Goal: Find specific page/section: Find specific page/section

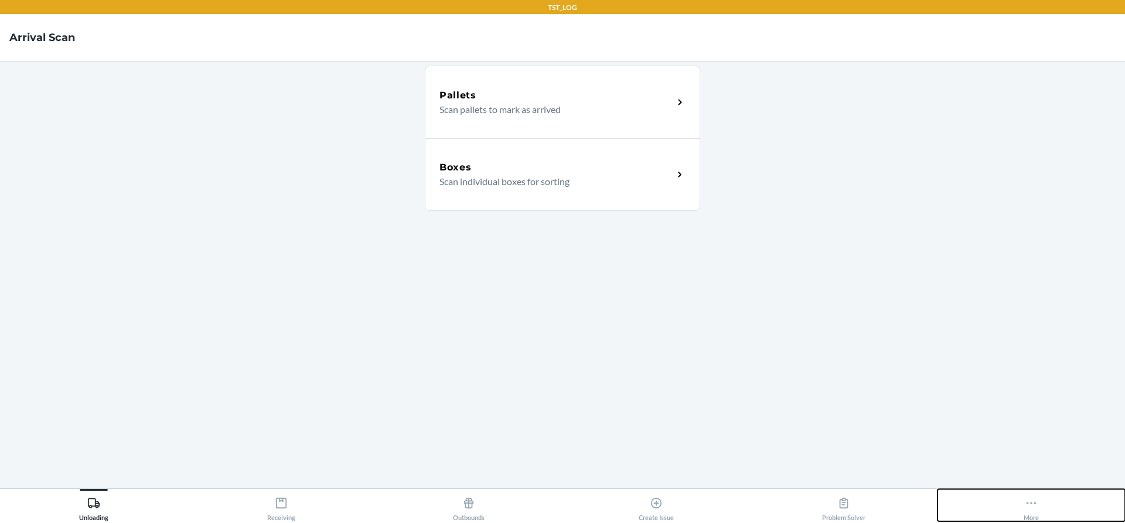
click at [1015, 511] on button "More" at bounding box center [1030, 505] width 187 height 32
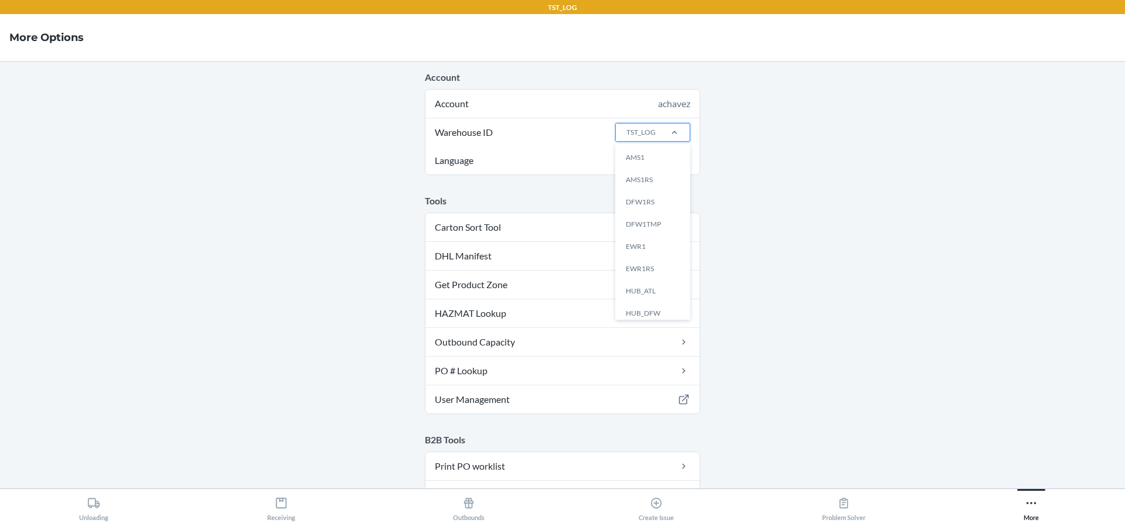
click at [653, 130] on div "TST_LOG" at bounding box center [637, 133] width 43 height 18
click at [626, 130] on input "Warehouse ID option AMS1 focused, 1 of 25. 25 results available. Use Up and Dow…" at bounding box center [625, 132] width 1 height 11
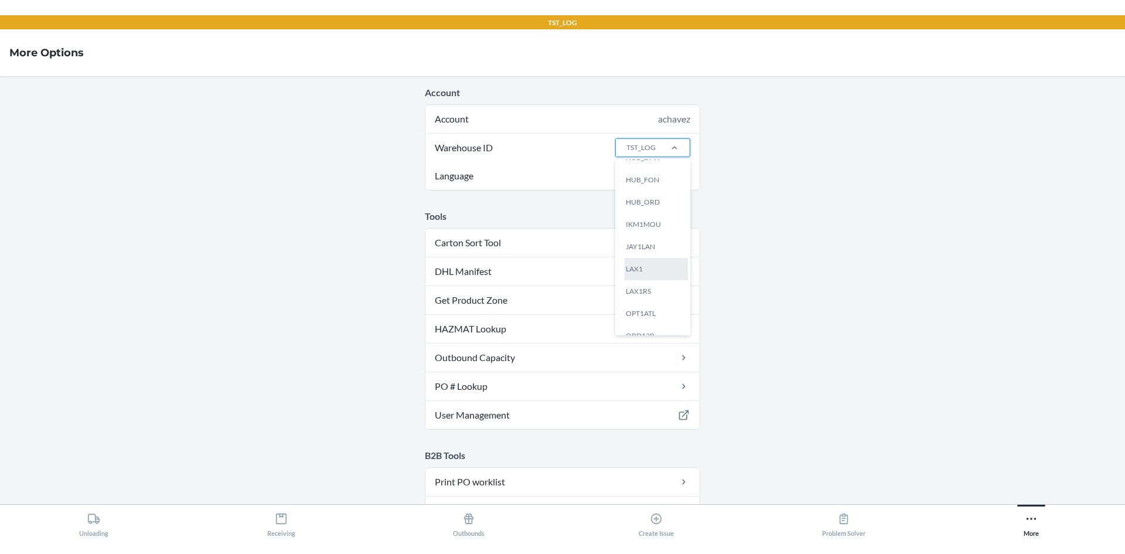
scroll to position [176, 0]
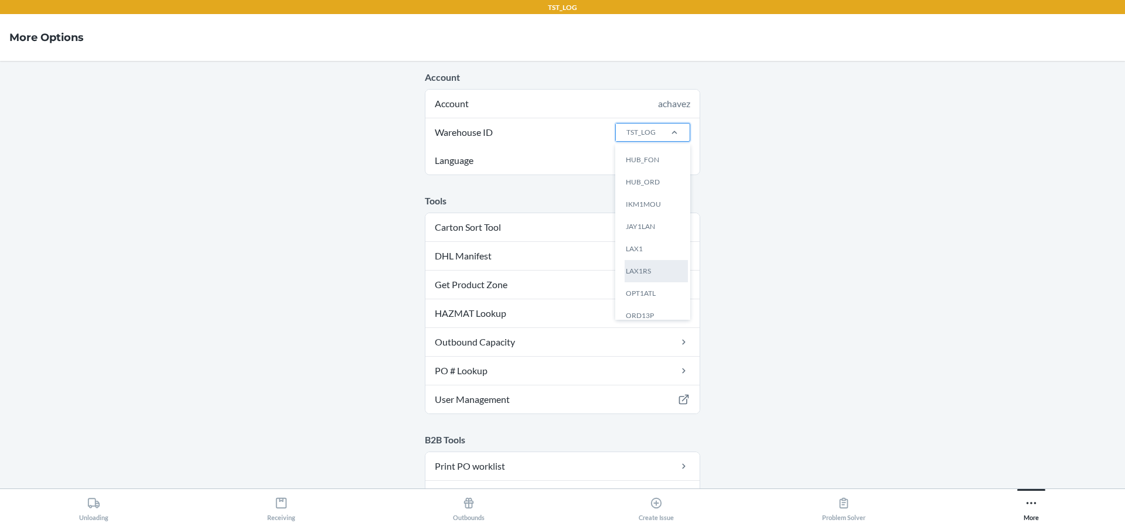
click at [645, 264] on div "LAX1RS" at bounding box center [655, 271] width 63 height 22
click at [626, 138] on input "Warehouse ID option LAX1RS focused, 14 of 25. 25 results available. Use Up and …" at bounding box center [625, 132] width 1 height 11
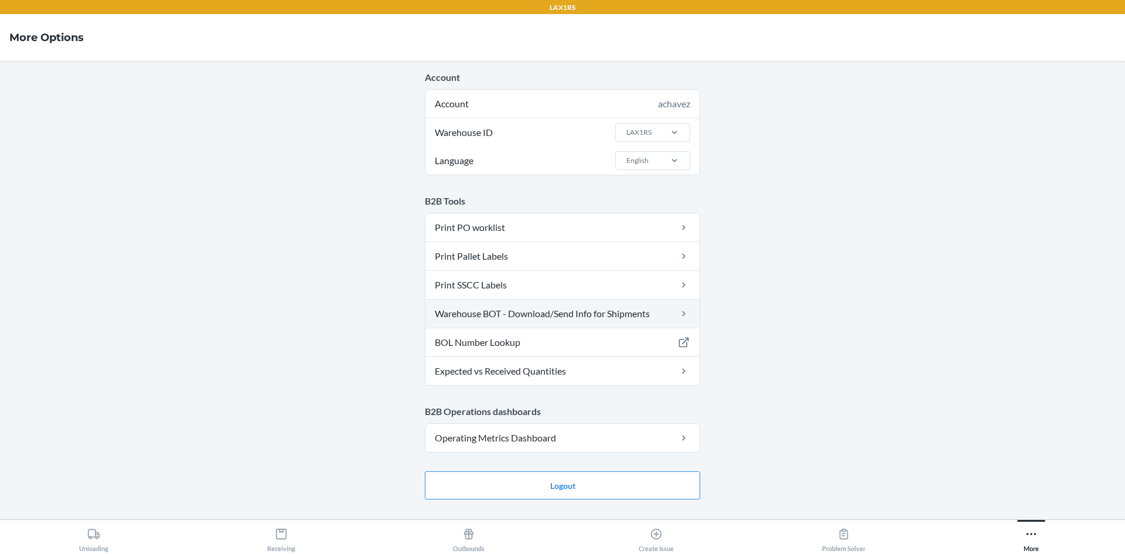
click at [554, 306] on link "Warehouse BOT - Download/Send Info for Shipments" at bounding box center [562, 313] width 274 height 28
